Goal: Check status: Check status

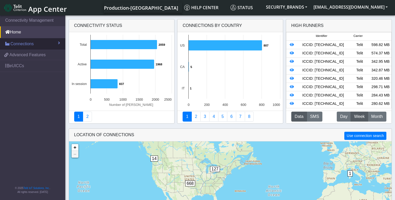
click at [31, 45] on span "Connections" at bounding box center [21, 44] width 23 height 6
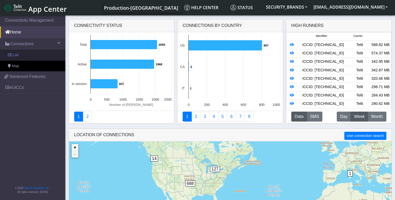
click at [14, 54] on span "List" at bounding box center [16, 55] width 6 height 6
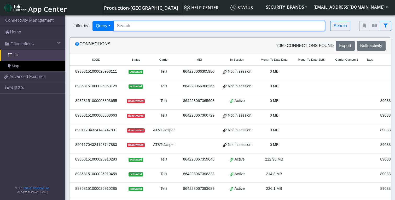
click at [139, 26] on input "Search..." at bounding box center [220, 26] width 212 height 10
click at [155, 23] on input "Search..." at bounding box center [220, 26] width 212 height 10
paste input "89358151000030806585"
type input "89358151000030806585"
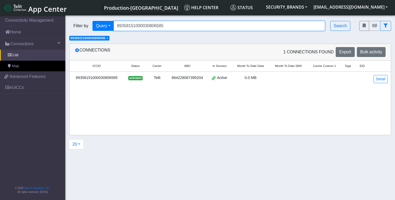
scroll to position [0, 0]
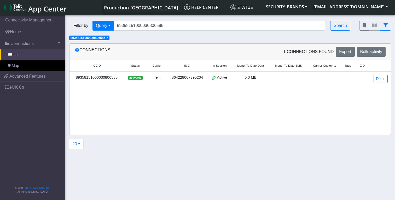
click at [84, 78] on div "89358151000030806585" at bounding box center [97, 78] width 48 height 6
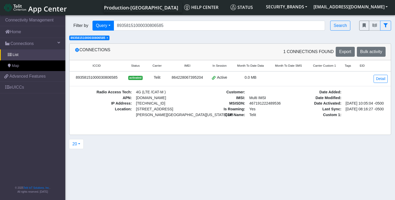
click at [135, 67] on span "Status" at bounding box center [135, 66] width 9 height 4
click at [162, 66] on span "Carrier" at bounding box center [159, 66] width 9 height 4
click at [195, 67] on span "IMEI" at bounding box center [192, 66] width 6 height 4
click at [160, 66] on span "Carrier" at bounding box center [157, 66] width 9 height 4
click at [195, 66] on span "IMEI" at bounding box center [192, 66] width 6 height 4
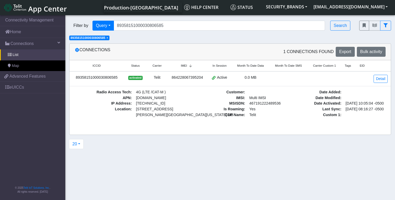
click at [223, 68] on span "In Session" at bounding box center [220, 66] width 14 height 4
click at [223, 65] on span "In Session" at bounding box center [220, 66] width 14 height 4
click at [250, 67] on span "Month To Date Data" at bounding box center [250, 66] width 27 height 4
click at [387, 78] on link "Detail" at bounding box center [382, 79] width 14 height 8
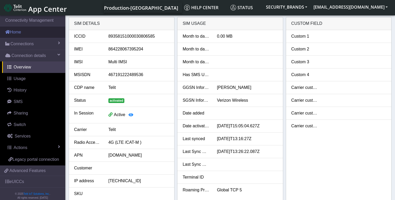
drag, startPoint x: 15, startPoint y: 32, endPoint x: 28, endPoint y: 35, distance: 13.6
click at [15, 32] on link "Home" at bounding box center [32, 32] width 65 height 12
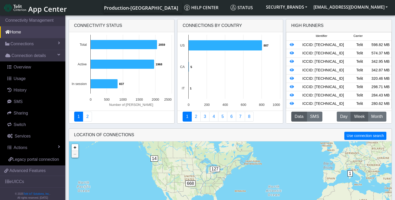
click at [15, 8] on img at bounding box center [15, 8] width 22 height 8
